Goal: Transaction & Acquisition: Download file/media

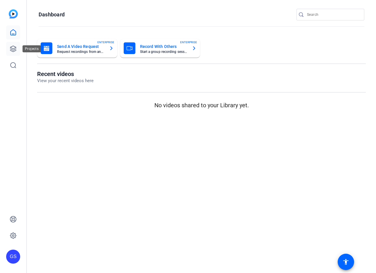
click at [14, 48] on icon at bounding box center [13, 48] width 7 height 7
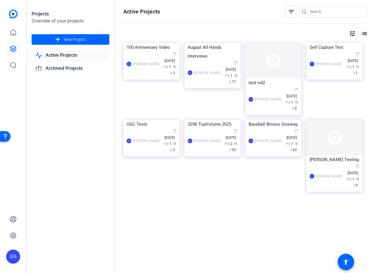
click at [65, 57] on link "Active Projects" at bounding box center [71, 55] width 78 height 12
click at [139, 52] on div "100 Anniversary Video" at bounding box center [151, 47] width 50 height 9
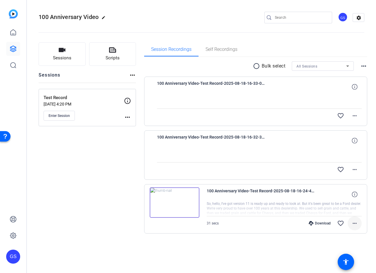
click at [354, 223] on mat-icon "more_horiz" at bounding box center [354, 223] width 7 height 7
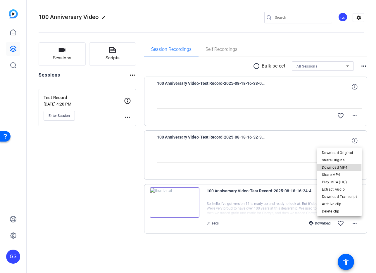
click at [329, 167] on span "Download MP4" at bounding box center [339, 167] width 35 height 7
